Goal: Navigation & Orientation: Understand site structure

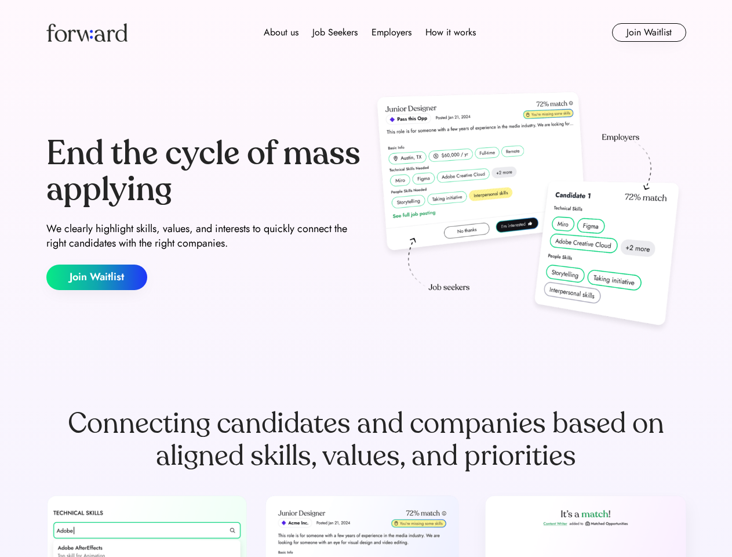
click at [366, 278] on div "End the cycle of mass applying We clearly highlight skills, values, and interes…" at bounding box center [366, 212] width 640 height 249
click at [366, 32] on div "About us Job Seekers Employers How it works" at bounding box center [369, 33] width 457 height 14
click at [87, 32] on img at bounding box center [86, 32] width 81 height 19
click at [370, 32] on div "About us Job Seekers Employers How it works" at bounding box center [369, 33] width 457 height 14
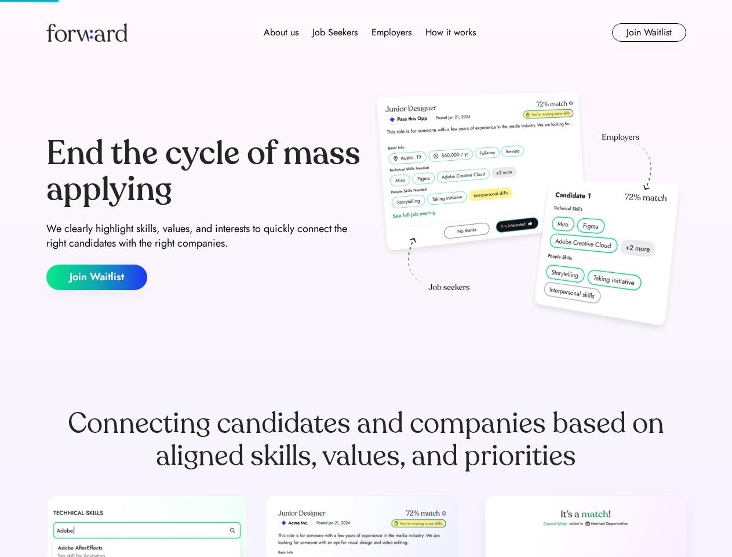
click at [281, 32] on div "About us" at bounding box center [281, 33] width 35 height 14
click at [335, 32] on div "Job Seekers" at bounding box center [335, 33] width 45 height 14
click at [391, 32] on div "Employers" at bounding box center [392, 33] width 40 height 14
